Goal: Task Accomplishment & Management: Manage account settings

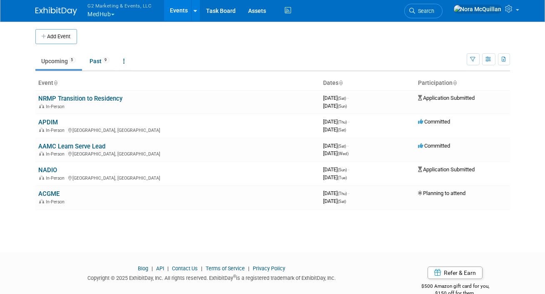
click at [110, 15] on button "G2 Marketing & Events, LLC MedHub" at bounding box center [124, 11] width 75 height 22
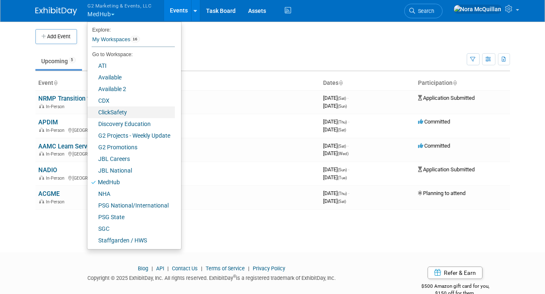
click at [117, 111] on link "ClickSafety" at bounding box center [130, 113] width 87 height 12
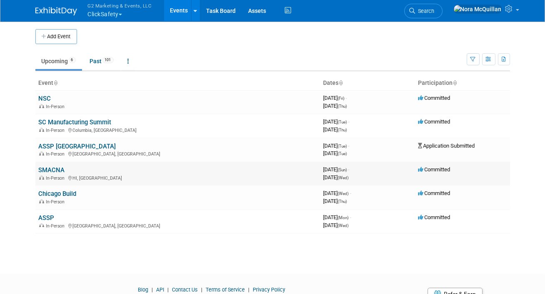
click at [58, 169] on link "SMACNA" at bounding box center [52, 169] width 26 height 7
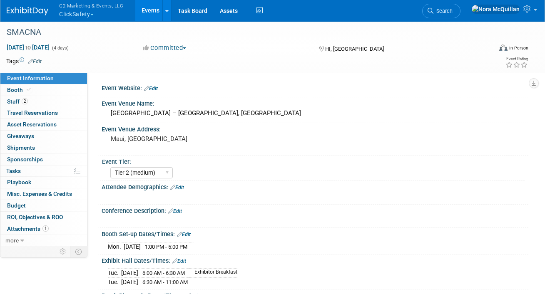
select select "Tier 2 (medium)"
click at [45, 101] on link "2 Staff 2" at bounding box center [43, 101] width 87 height 11
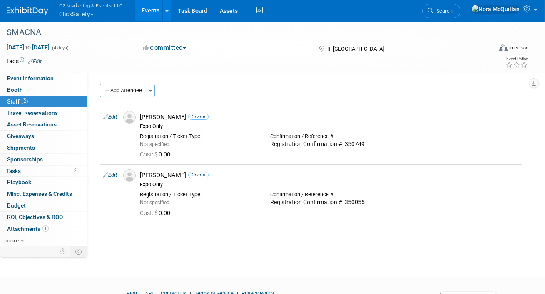
click at [81, 12] on button "G2 Marketing & Events, LLC ClickSafety" at bounding box center [95, 11] width 75 height 22
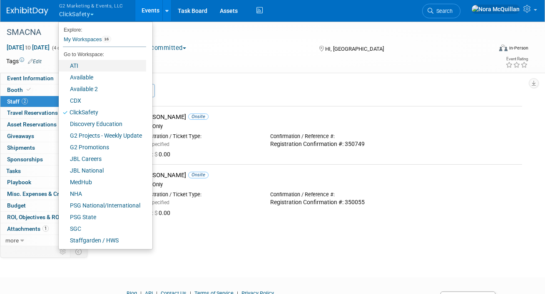
click at [79, 64] on link "ATI" at bounding box center [102, 66] width 87 height 12
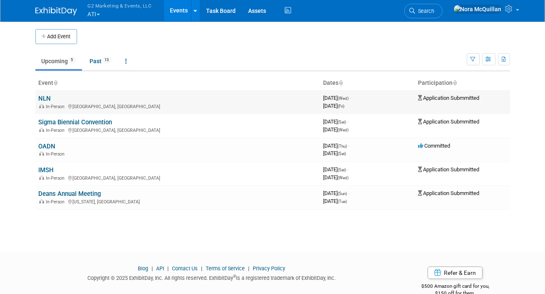
click at [45, 99] on link "NLN" at bounding box center [45, 98] width 12 height 7
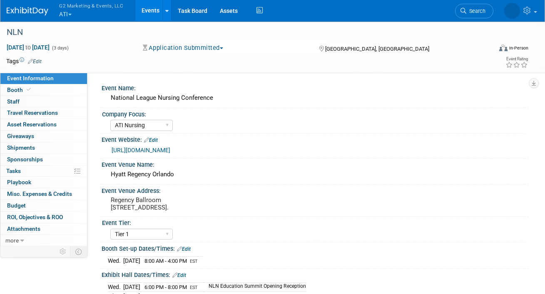
select select "ATI Nursing"
select select "Tier 1"
click at [33, 86] on link "Booth" at bounding box center [43, 89] width 87 height 11
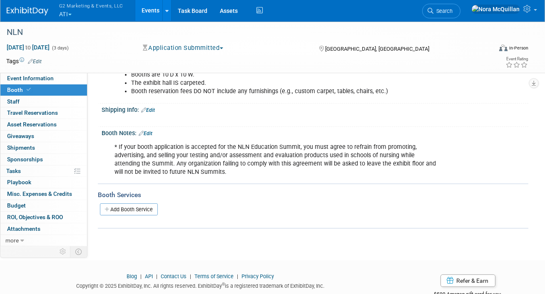
scroll to position [164, 0]
click at [150, 133] on link "Edit" at bounding box center [146, 135] width 14 height 6
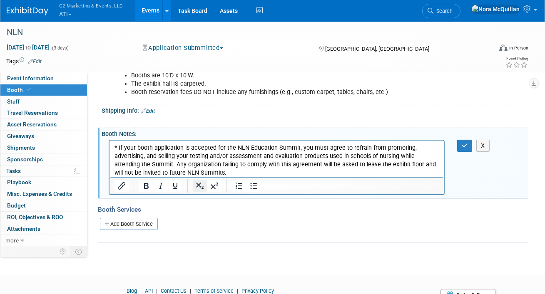
scroll to position [0, 0]
click at [215, 170] on p "* If your booth application is accepted for the NLN Education Summit, you must …" at bounding box center [276, 160] width 325 height 33
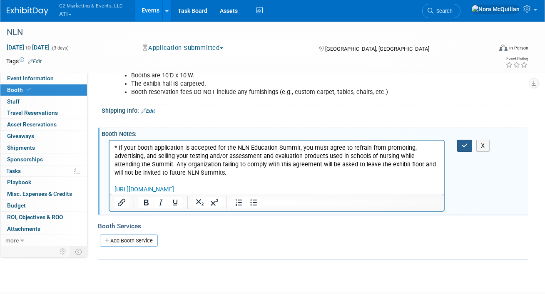
click at [463, 146] on icon "button" at bounding box center [465, 146] width 6 height 6
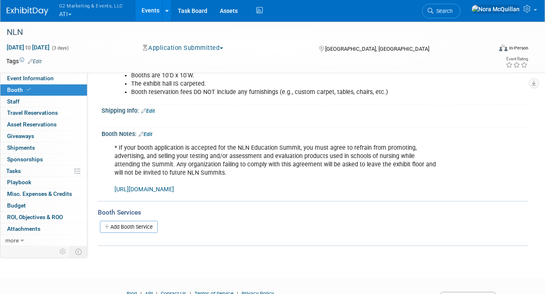
click at [64, 12] on button "G2 Marketing & Events, LLC ATI" at bounding box center [95, 11] width 75 height 22
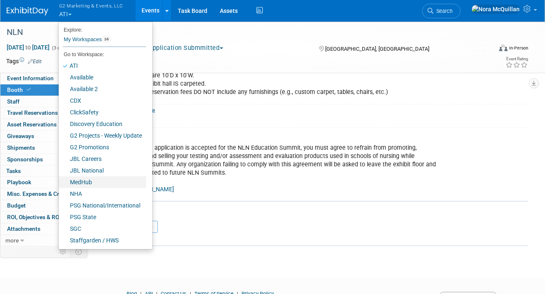
click at [89, 180] on link "MedHub" at bounding box center [102, 182] width 87 height 12
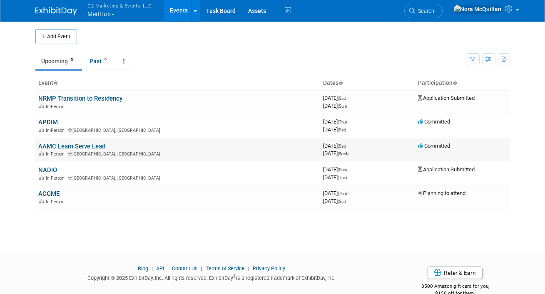
click at [55, 144] on link "AAMC Learn Serve Lead" at bounding box center [72, 146] width 67 height 7
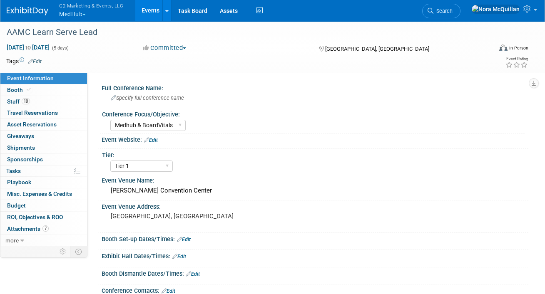
select select "Medhub & BoardVitals"
select select "Tier 1"
click at [44, 86] on link "Booth" at bounding box center [43, 89] width 87 height 11
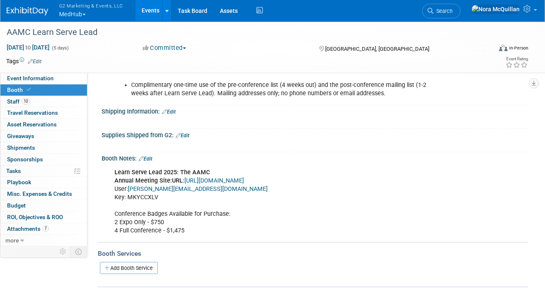
scroll to position [491, 0]
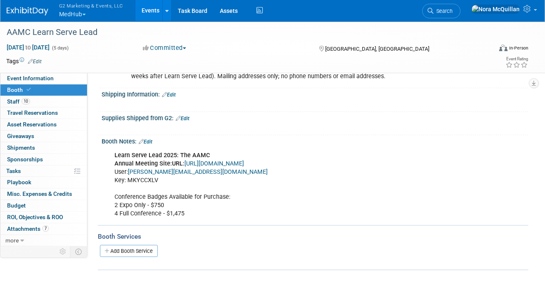
click at [152, 139] on link "Edit" at bounding box center [146, 142] width 14 height 6
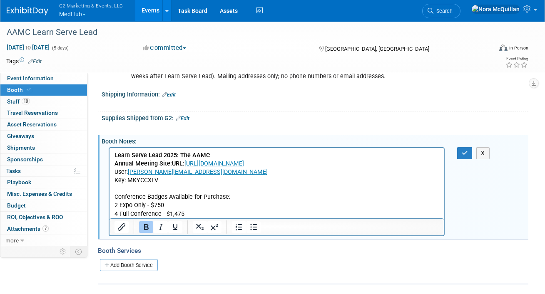
scroll to position [0, 0]
click at [188, 214] on p "Learn Serve Lead 2025: The AAMC Annual Meeting Site: URL: [URL][DOMAIN_NAME] Us…" at bounding box center [276, 184] width 325 height 67
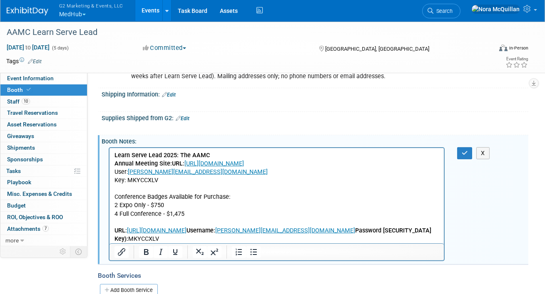
drag, startPoint x: 395, startPoint y: 236, endPoint x: 192, endPoint y: 369, distance: 242.8
click at [109, 222] on html "Learn Serve Lead 2025: The AAMC Annual Meeting Site: URL: [URL][DOMAIN_NAME] Us…" at bounding box center [276, 195] width 334 height 95
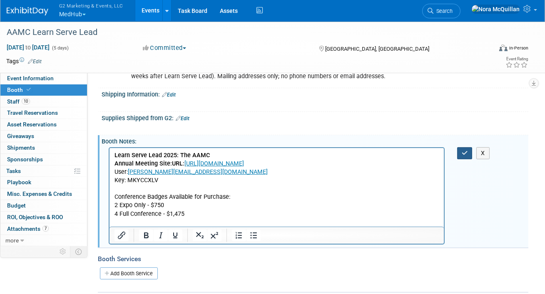
click at [465, 151] on icon "button" at bounding box center [465, 153] width 6 height 6
